Goal: Task Accomplishment & Management: Manage account settings

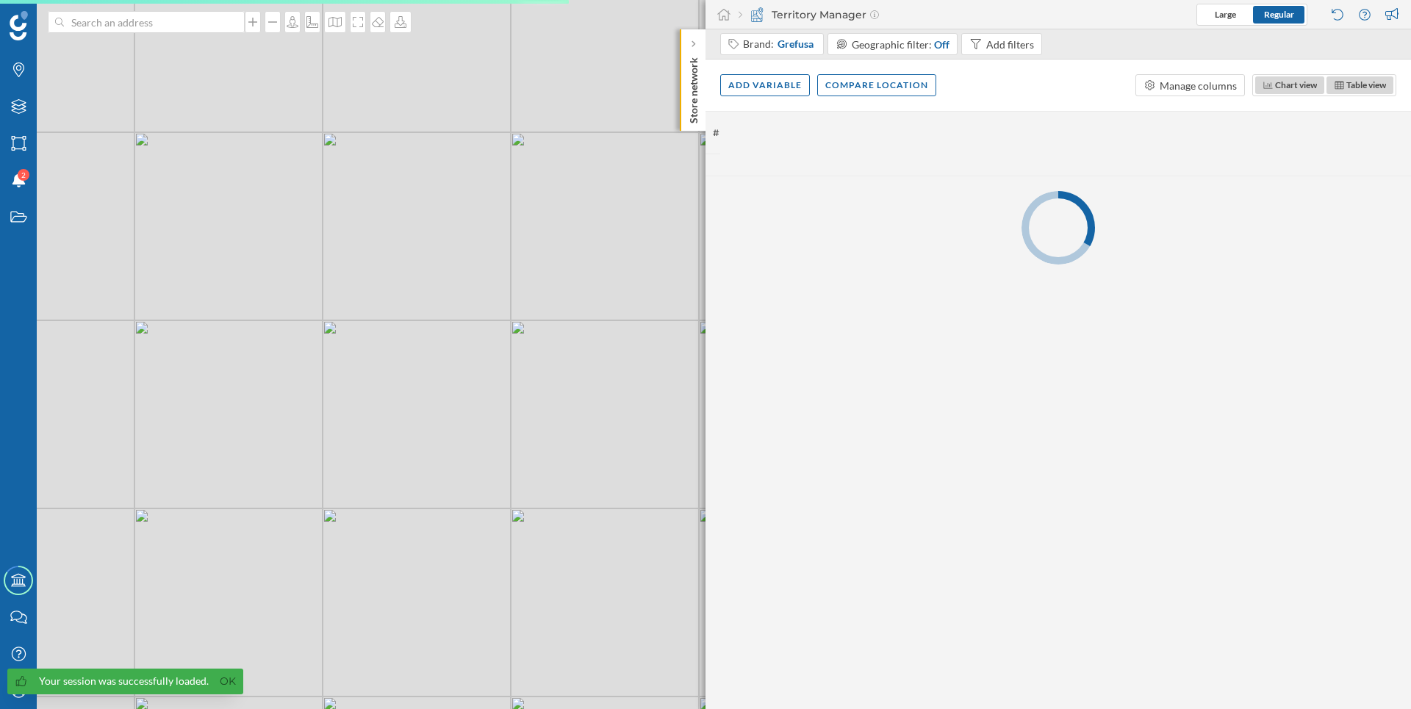
click at [690, 103] on p "Store network" at bounding box center [694, 87] width 15 height 72
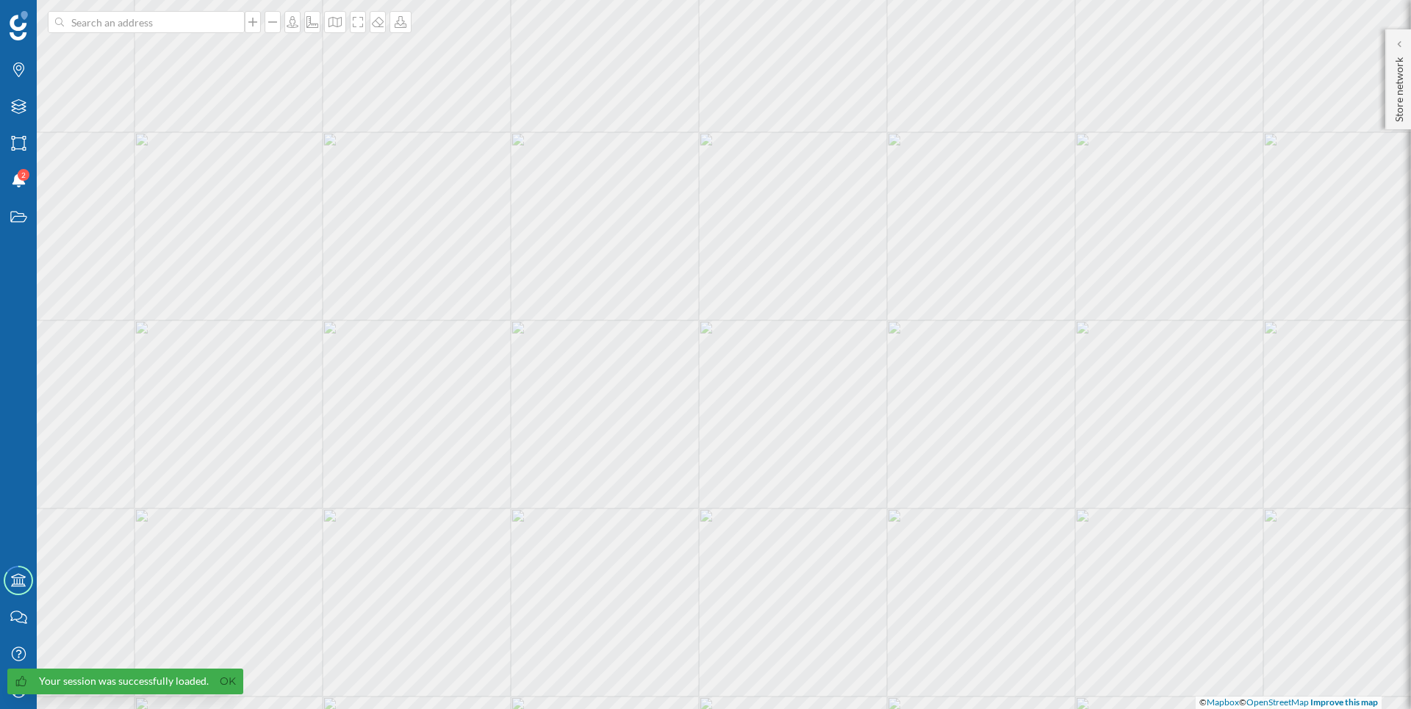
drag, startPoint x: 9, startPoint y: 706, endPoint x: 16, endPoint y: 699, distance: 10.4
click at [13, 703] on span "Your session was successfully loaded. Ok" at bounding box center [121, 689] width 243 height 40
click at [21, 686] on icon at bounding box center [21, 681] width 10 height 10
click at [226, 687] on link "Ok" at bounding box center [228, 681] width 24 height 17
click at [29, 692] on div "My Profile" at bounding box center [18, 691] width 37 height 37
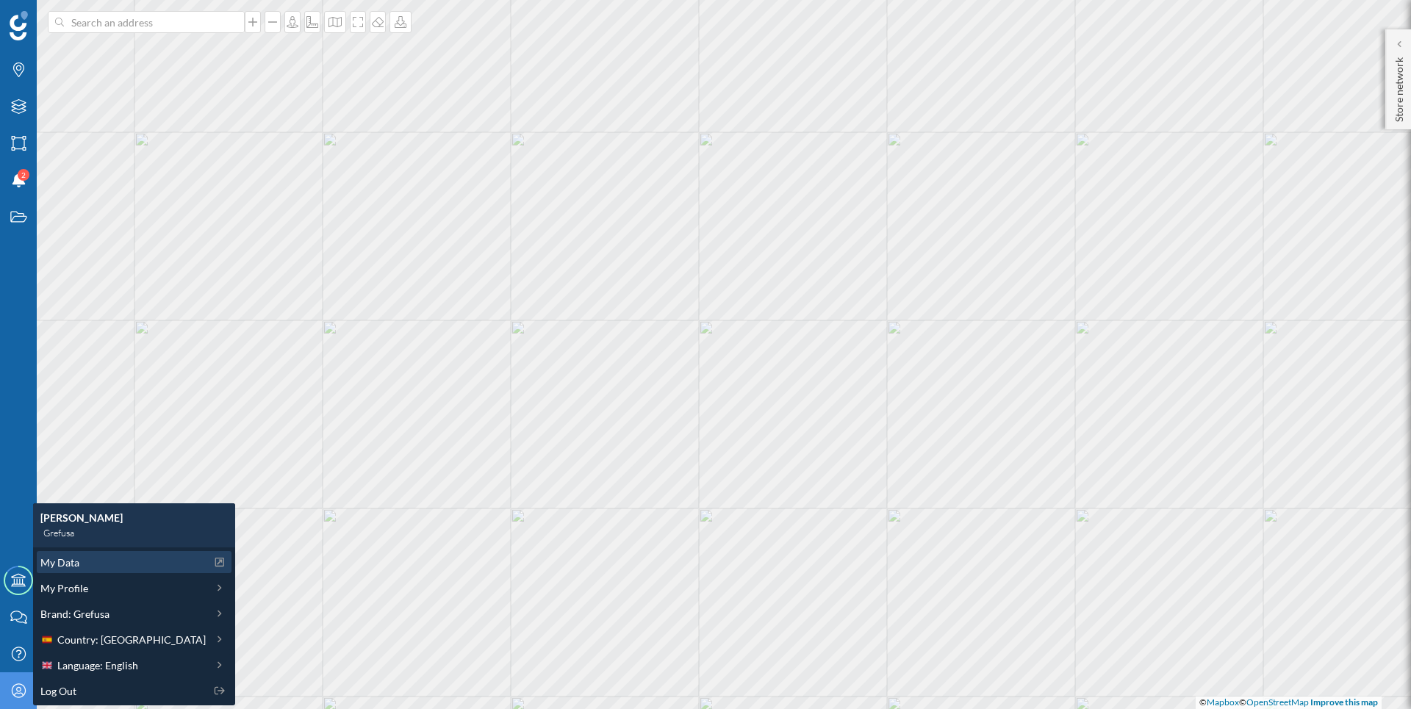
click at [52, 561] on span "My Data" at bounding box center [59, 562] width 39 height 15
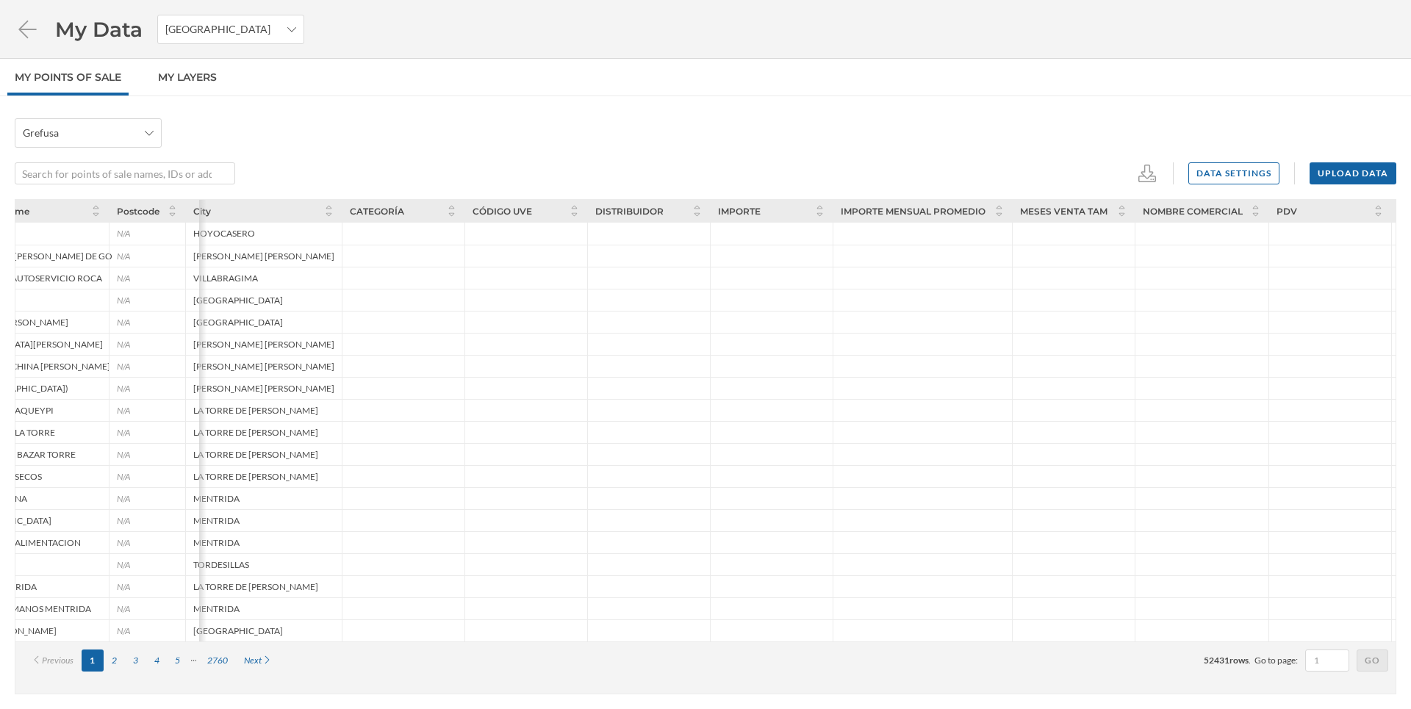
scroll to position [0, 692]
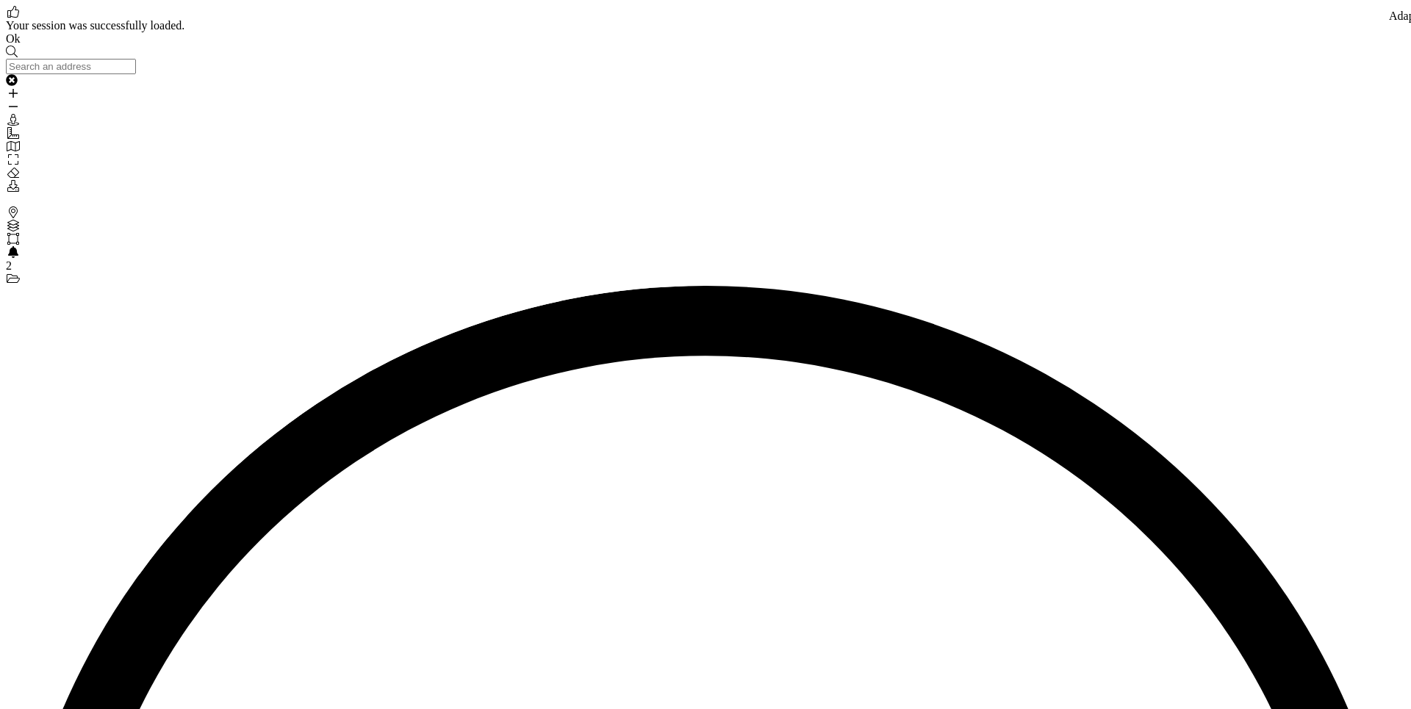
click at [21, 45] on link "Ok" at bounding box center [13, 38] width 15 height 12
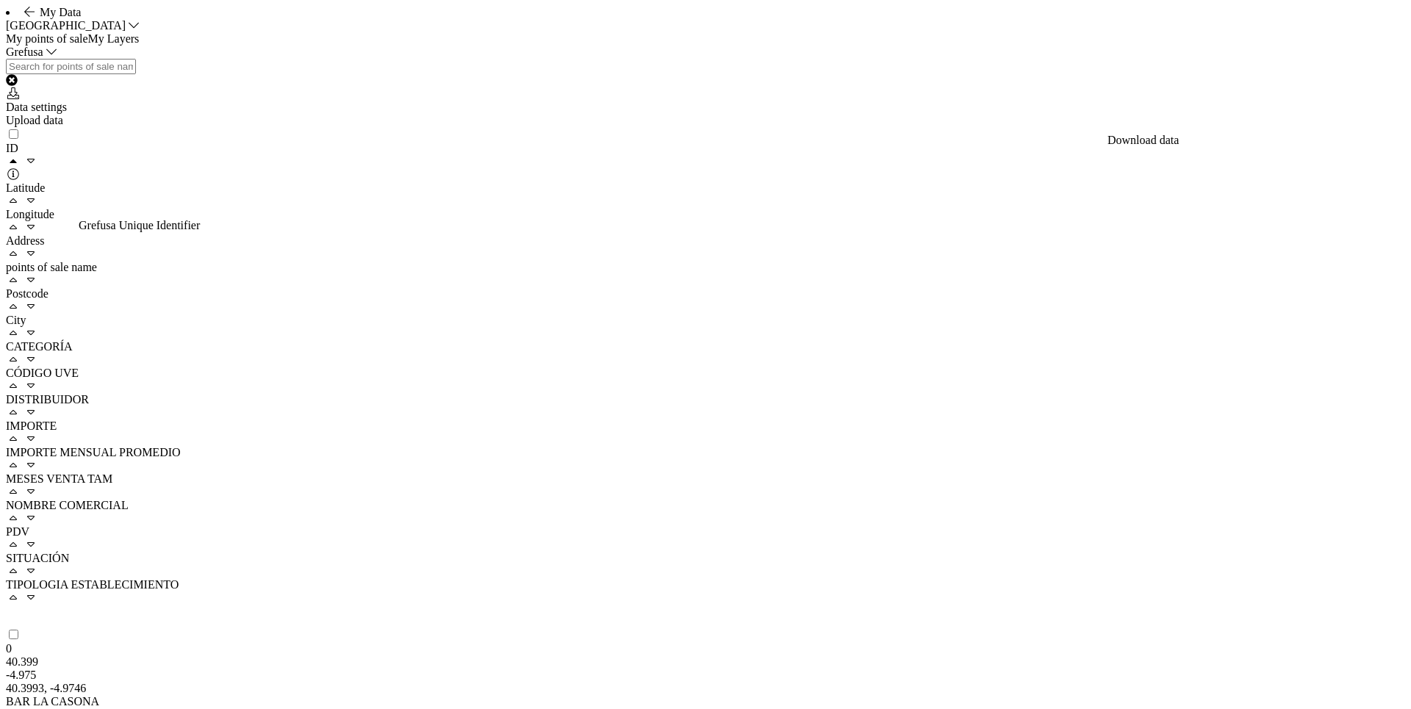
scroll to position [0, 692]
click at [1203, 114] on div "Data settings" at bounding box center [706, 107] width 1400 height 13
